Goal: Information Seeking & Learning: Learn about a topic

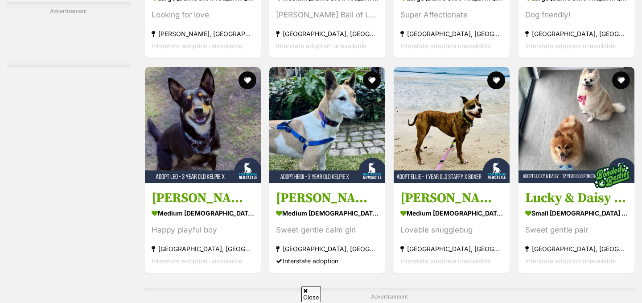
scroll to position [1783, 0]
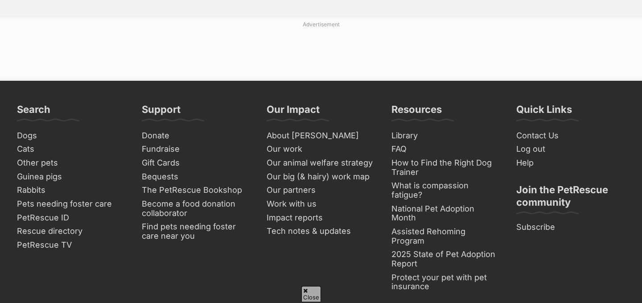
scroll to position [4322, 0]
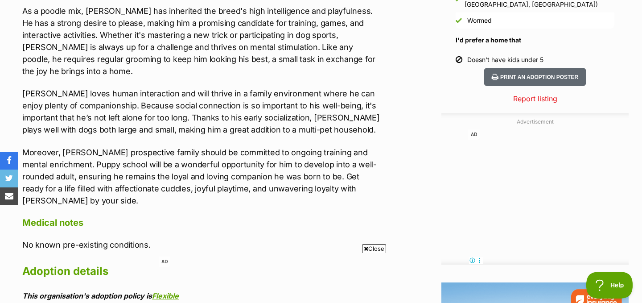
scroll to position [868, 0]
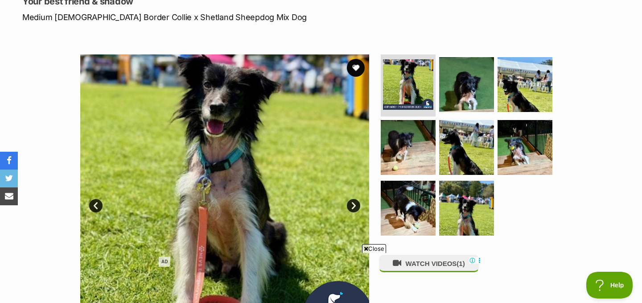
scroll to position [155, 0]
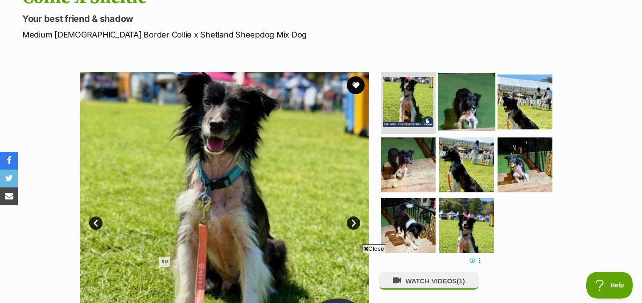
click at [457, 73] on img at bounding box center [466, 101] width 57 height 57
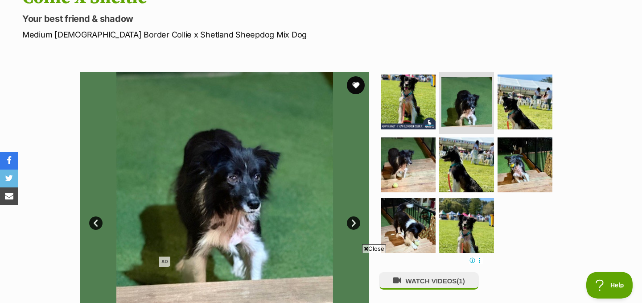
click at [373, 249] on span "Close" at bounding box center [374, 248] width 24 height 9
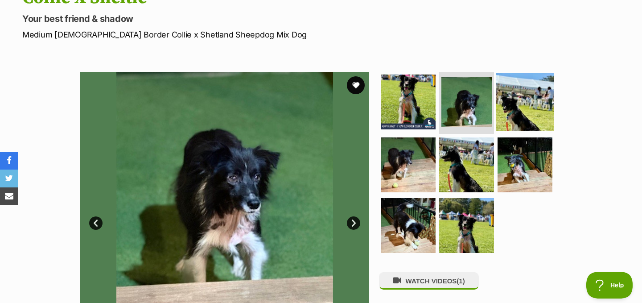
click at [503, 73] on img at bounding box center [524, 101] width 57 height 57
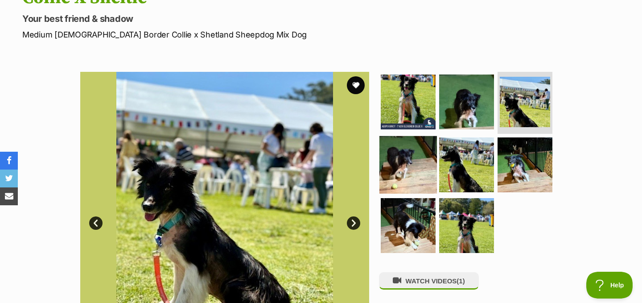
click at [402, 136] on img at bounding box center [407, 164] width 57 height 57
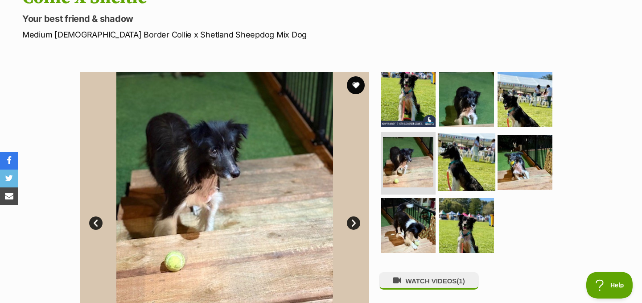
click at [448, 133] on img at bounding box center [466, 161] width 57 height 57
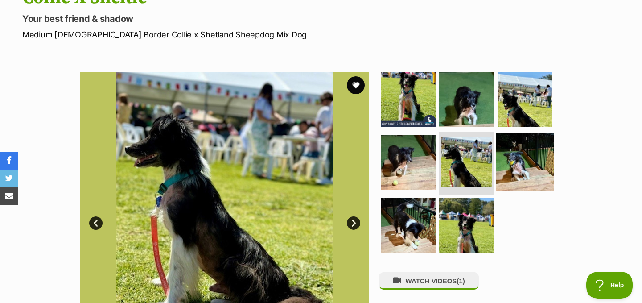
click at [515, 133] on img at bounding box center [524, 161] width 57 height 57
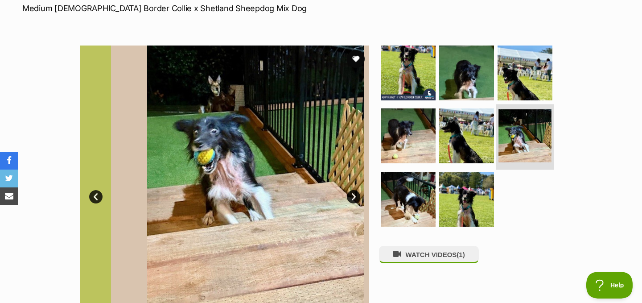
scroll to position [182, 0]
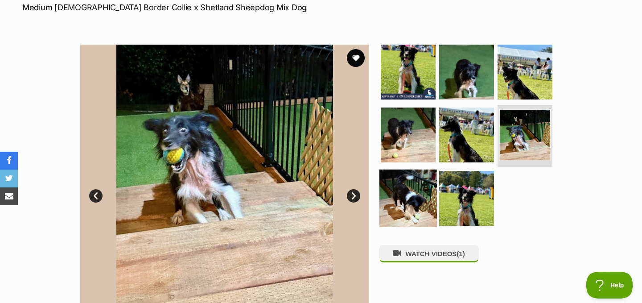
click at [401, 169] on img at bounding box center [407, 197] width 57 height 57
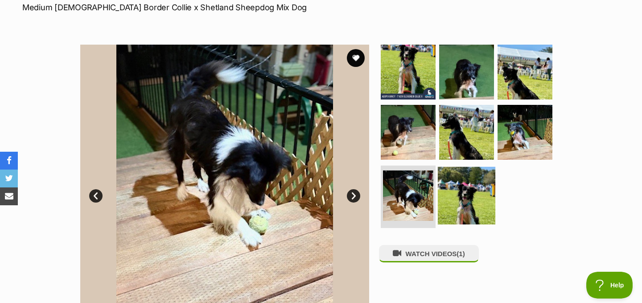
click at [469, 167] on img at bounding box center [466, 195] width 57 height 57
